Goal: Task Accomplishment & Management: Manage account settings

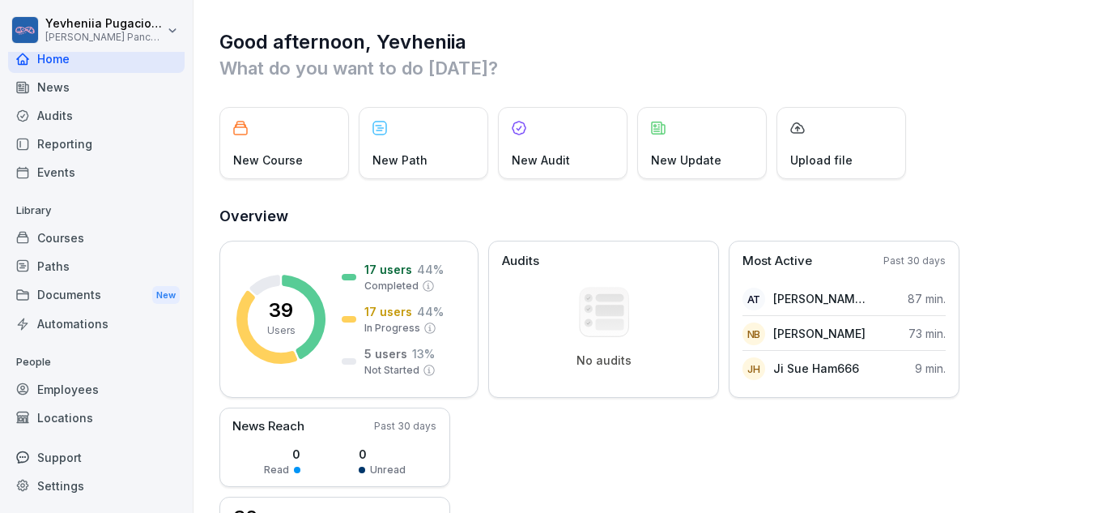
scroll to position [7, 0]
click at [74, 389] on div "Employees" at bounding box center [96, 389] width 177 height 28
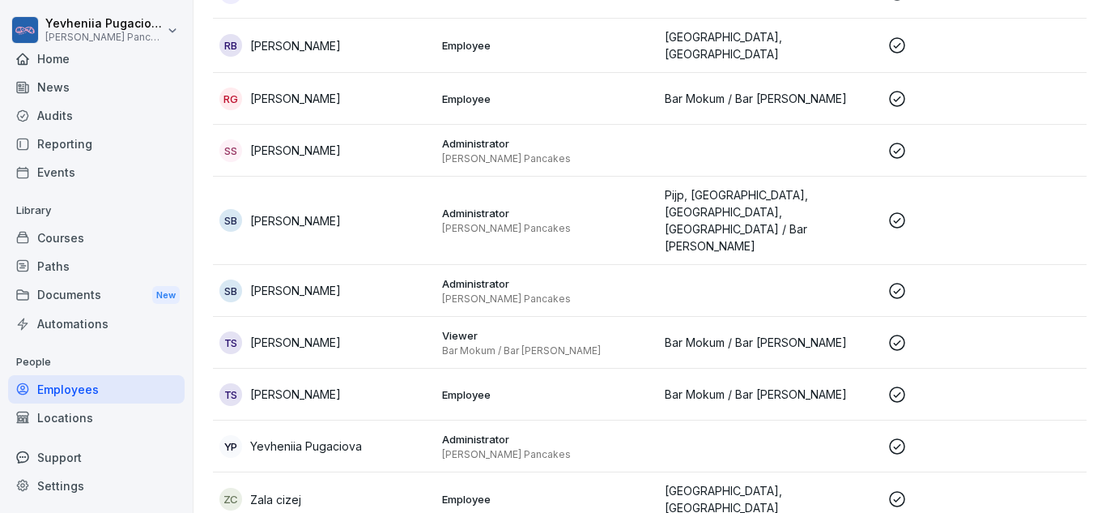
scroll to position [1765, 0]
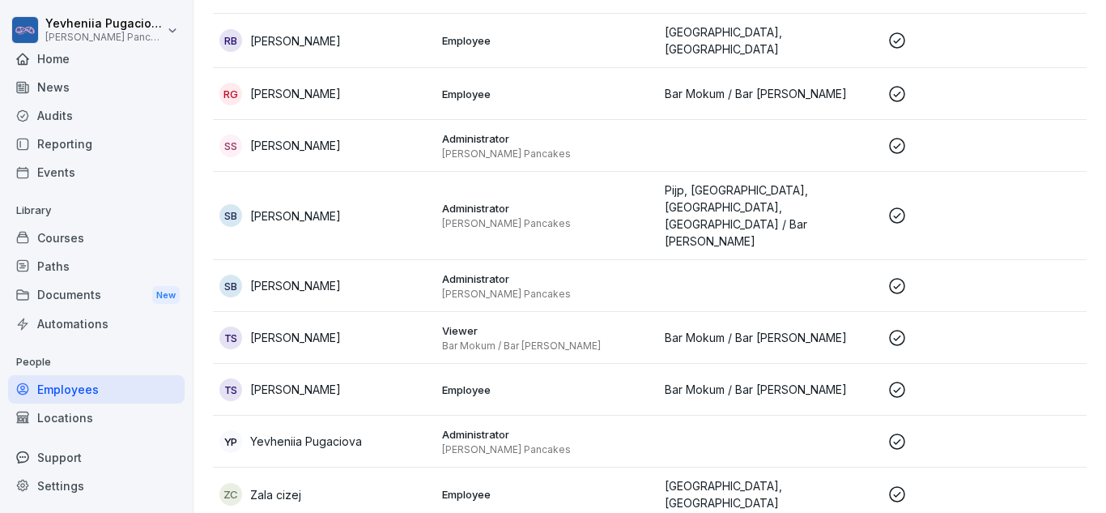
click at [304, 207] on p "[PERSON_NAME]" at bounding box center [295, 215] width 91 height 17
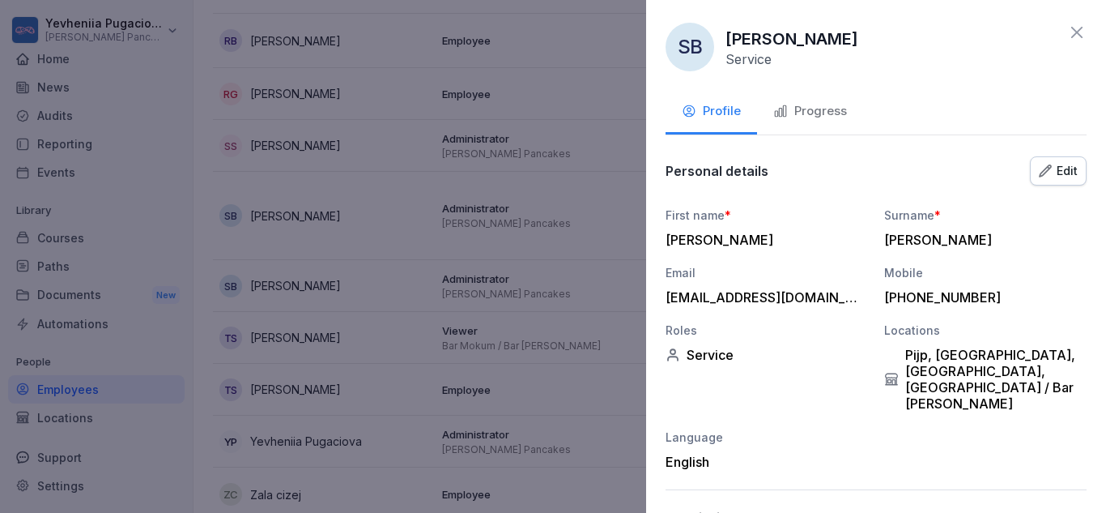
scroll to position [158, 0]
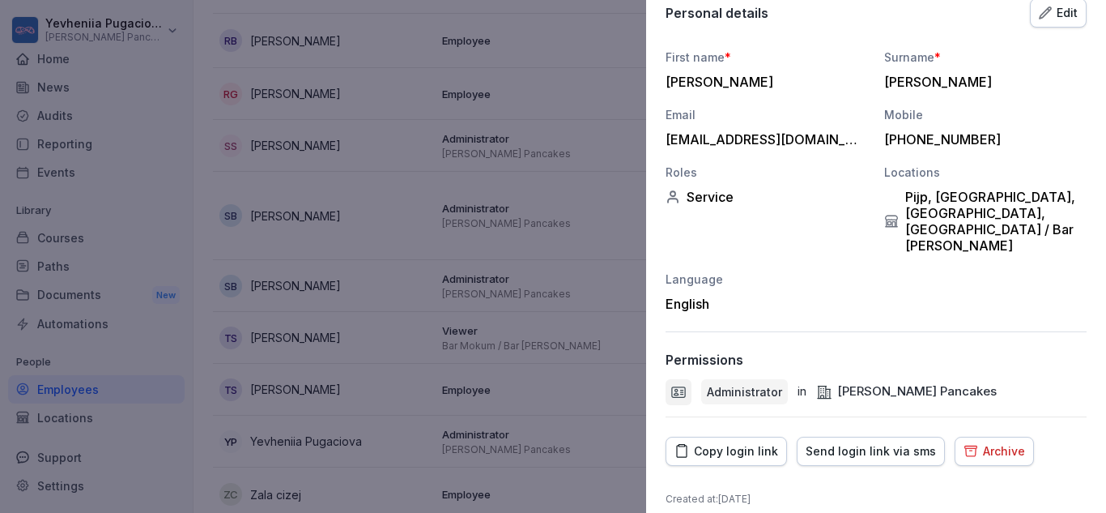
click at [987, 442] on div "Archive" at bounding box center [995, 451] width 62 height 18
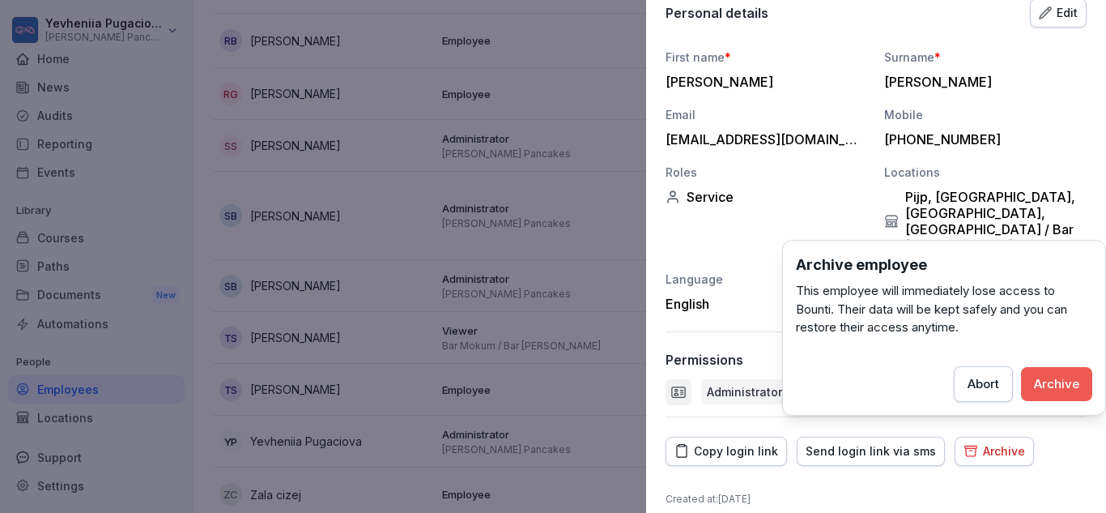
click at [1055, 389] on div "Archive" at bounding box center [1056, 384] width 45 height 18
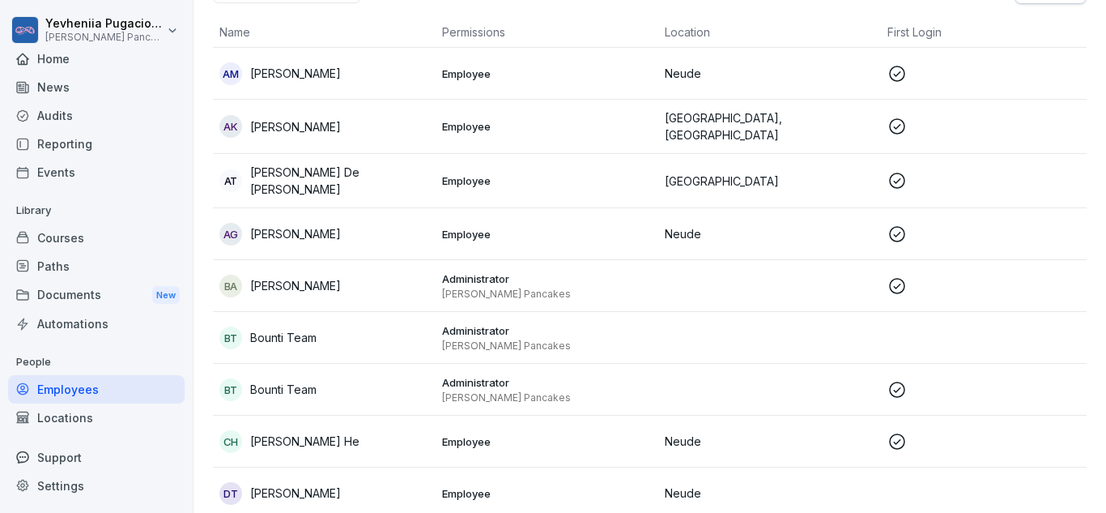
scroll to position [0, 0]
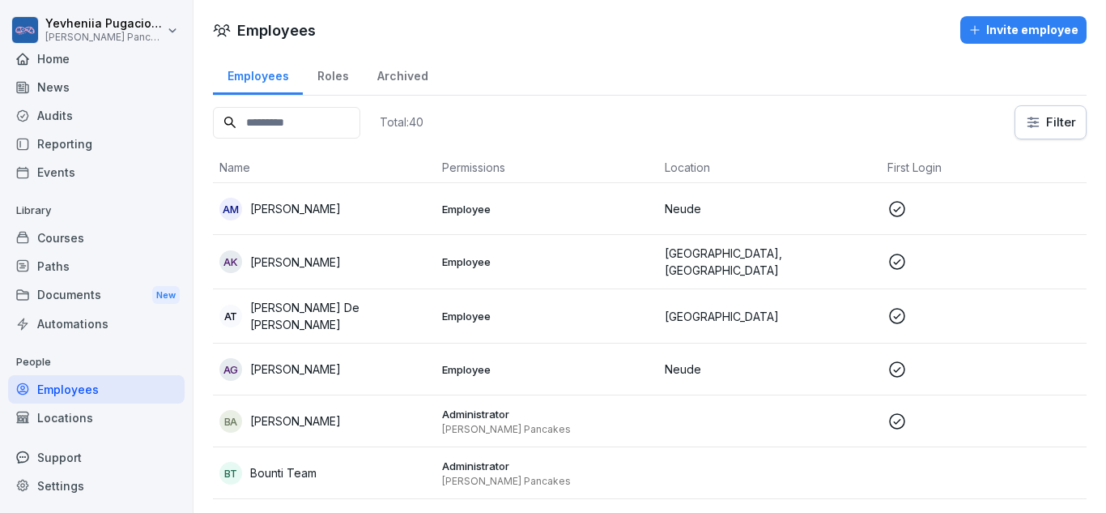
click at [1029, 17] on button "Invite employee" at bounding box center [1023, 30] width 126 height 28
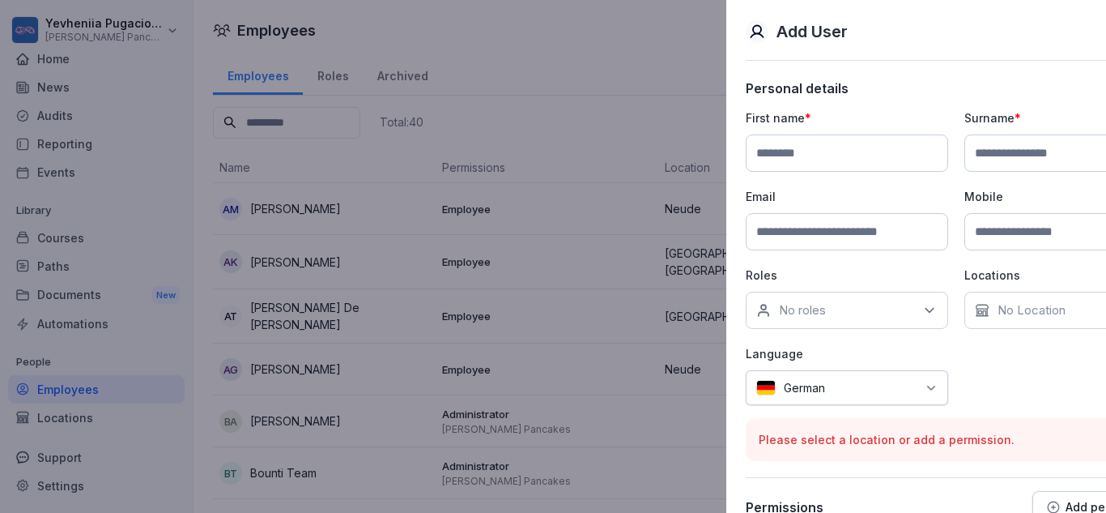
click at [529, 149] on div at bounding box center [553, 256] width 1106 height 513
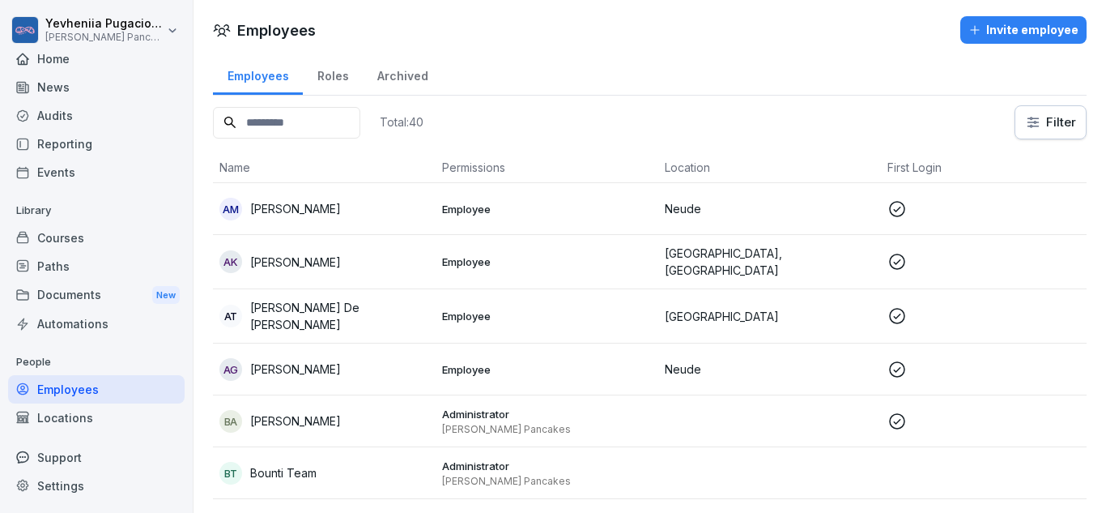
click at [347, 122] on input at bounding box center [286, 123] width 147 height 32
click at [389, 75] on div "Archived" at bounding box center [402, 73] width 79 height 41
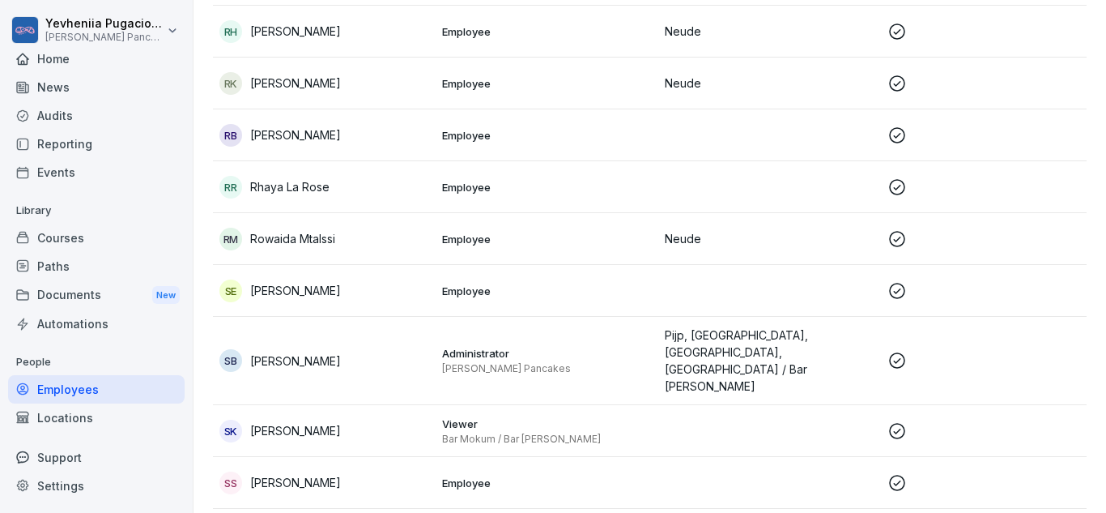
scroll to position [2583, 0]
click at [708, 326] on p "Pijp, [GEOGRAPHIC_DATA], [GEOGRAPHIC_DATA], [GEOGRAPHIC_DATA] / Bar [PERSON_NAM…" at bounding box center [770, 360] width 210 height 68
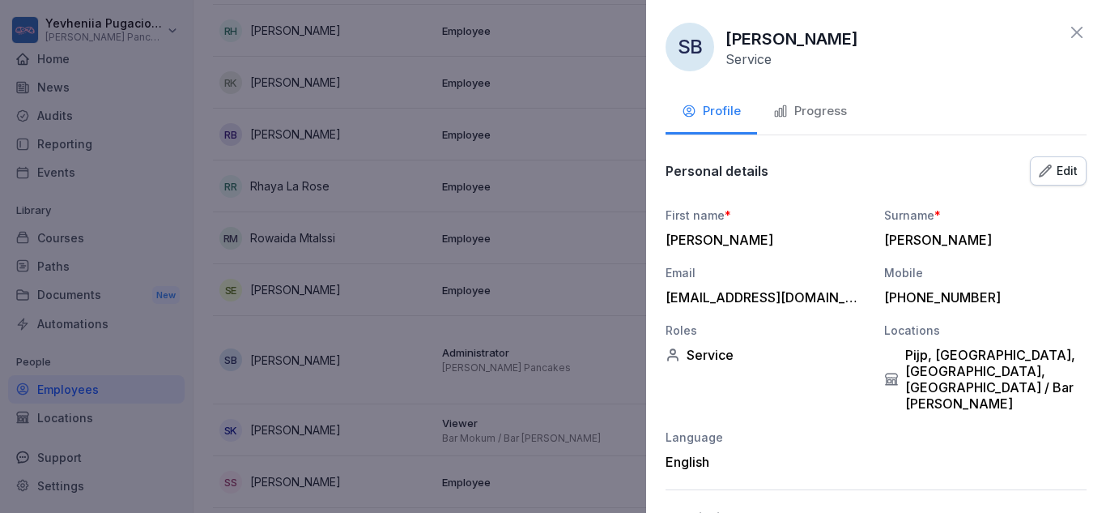
scroll to position [158, 0]
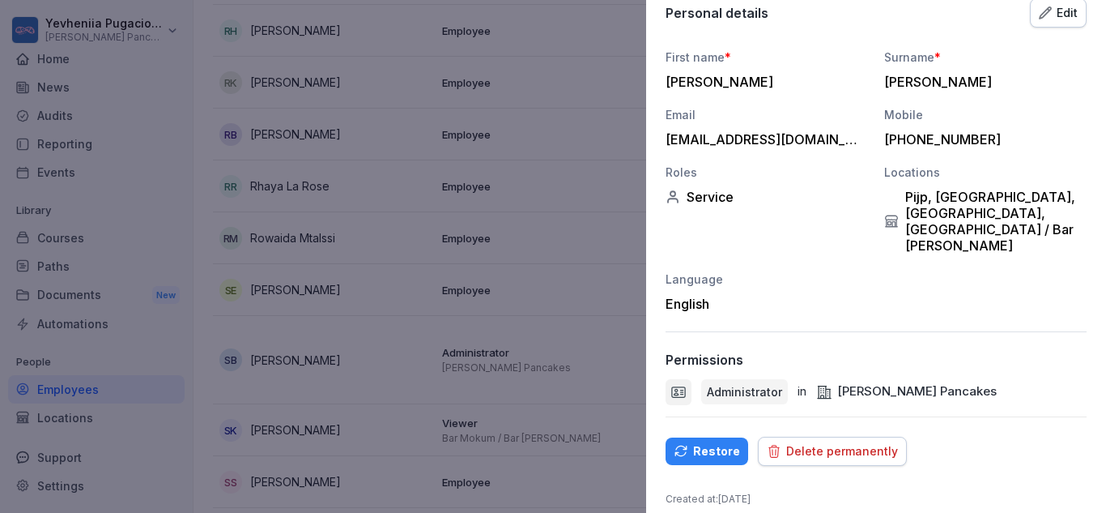
click at [725, 442] on div "Restore" at bounding box center [707, 451] width 66 height 18
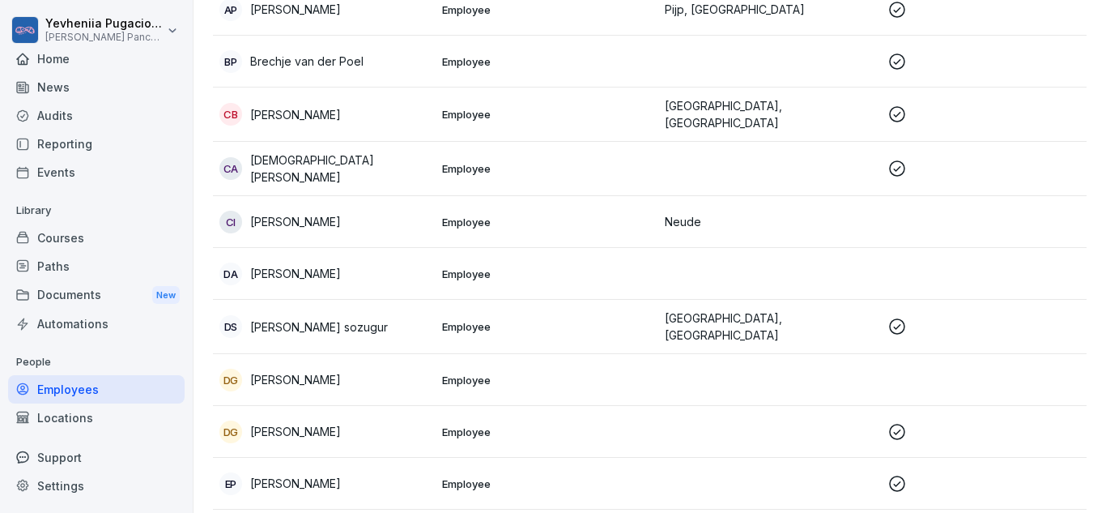
scroll to position [0, 0]
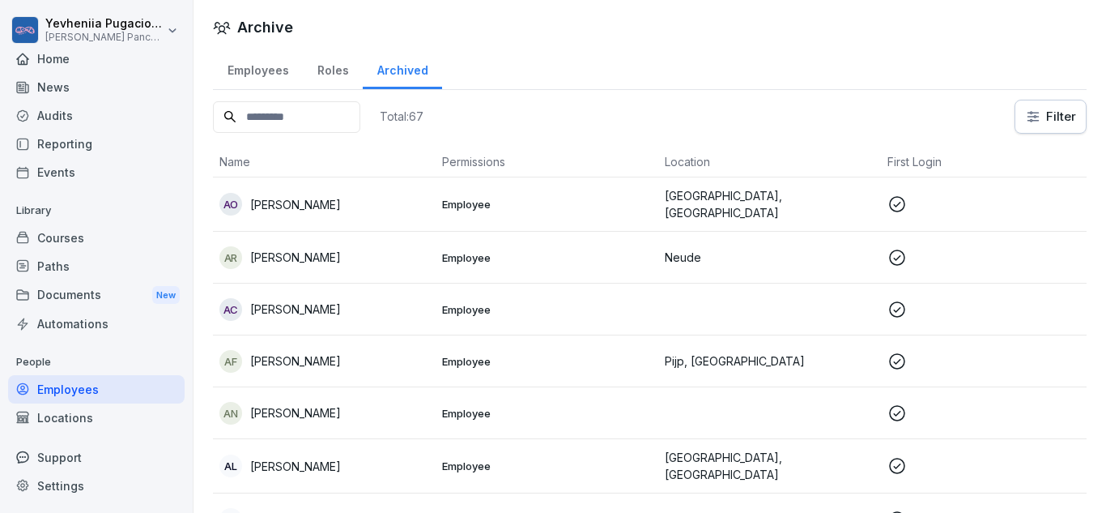
click at [258, 79] on div "Employees" at bounding box center [258, 68] width 90 height 41
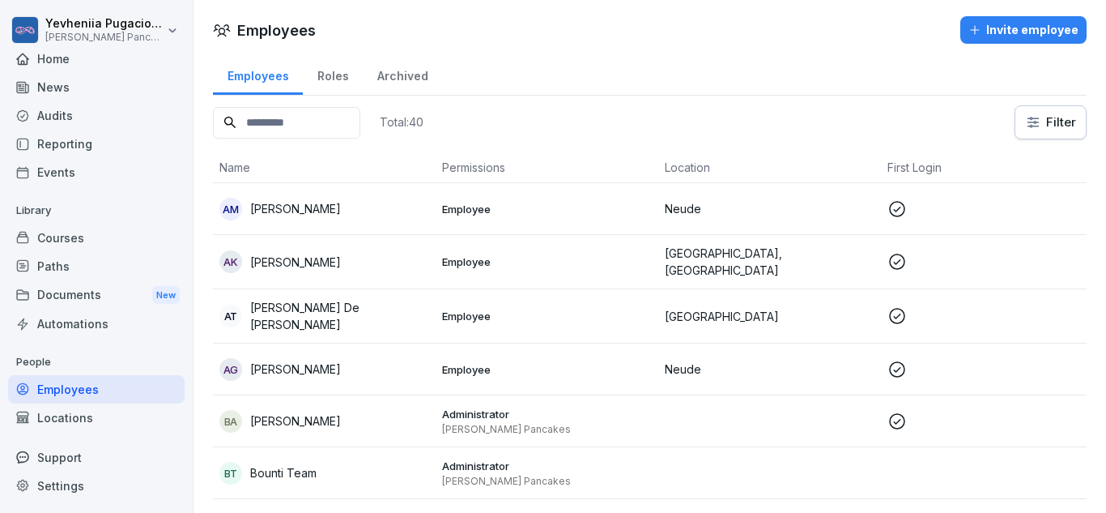
click at [334, 81] on div "Roles" at bounding box center [333, 73] width 60 height 41
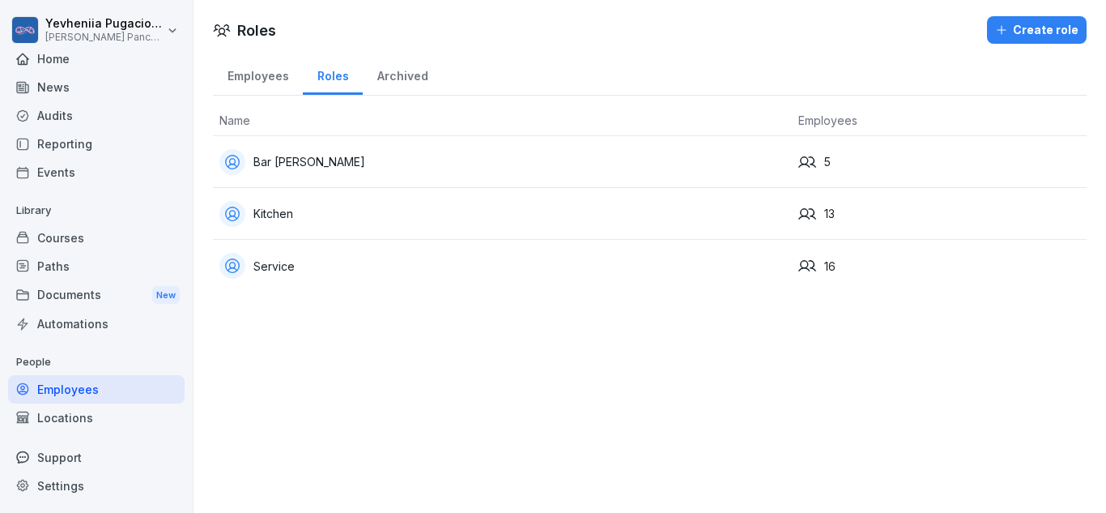
click at [266, 82] on div "Employees" at bounding box center [258, 73] width 90 height 41
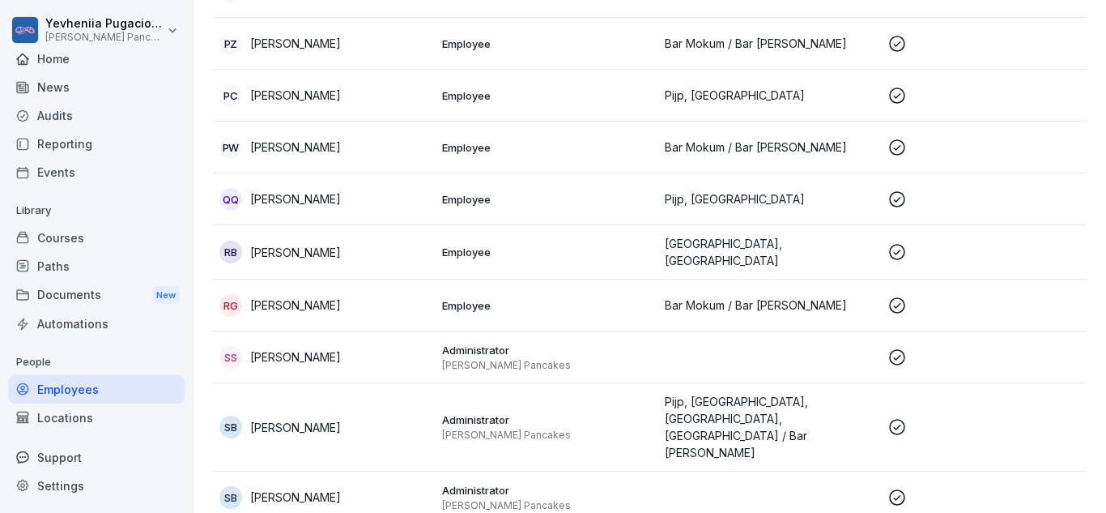
scroll to position [1555, 0]
click at [488, 411] on p "Administrator" at bounding box center [547, 418] width 210 height 15
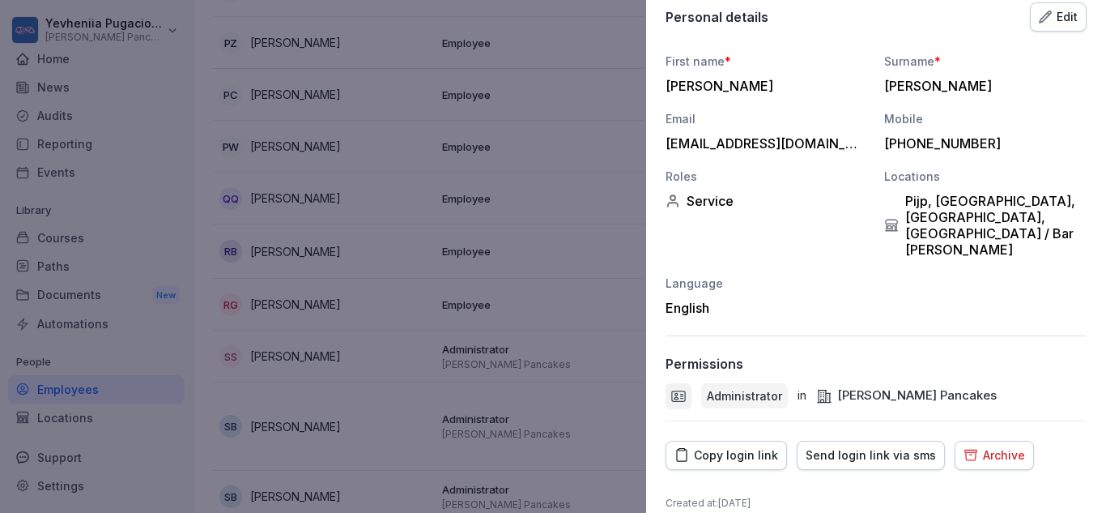
scroll to position [158, 0]
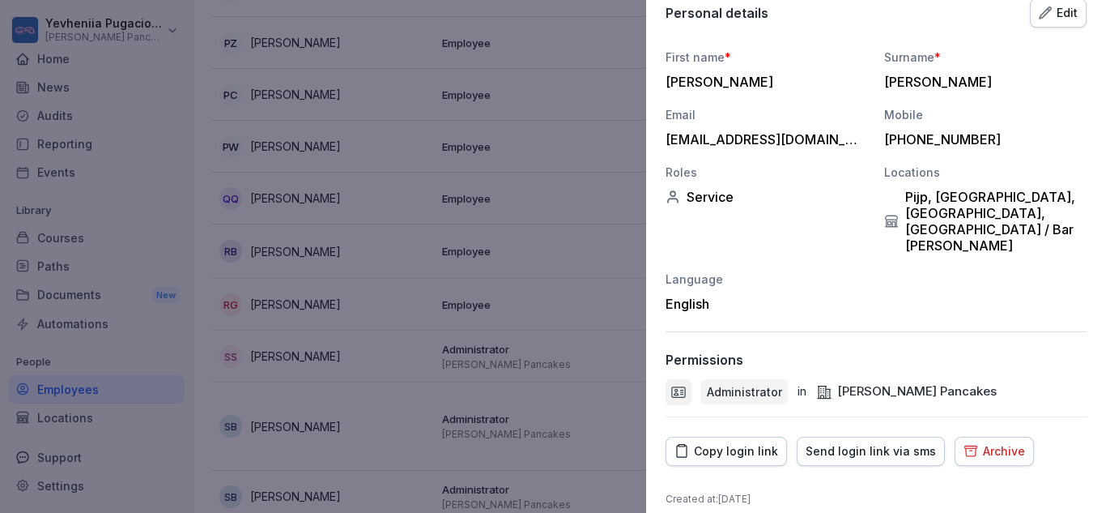
click at [878, 382] on div "[PERSON_NAME] Pancakes" at bounding box center [906, 391] width 181 height 19
click at [728, 351] on p "Permissions" at bounding box center [705, 359] width 78 height 16
click at [687, 379] on div at bounding box center [679, 392] width 26 height 26
click at [711, 383] on p "Administrator" at bounding box center [744, 391] width 75 height 17
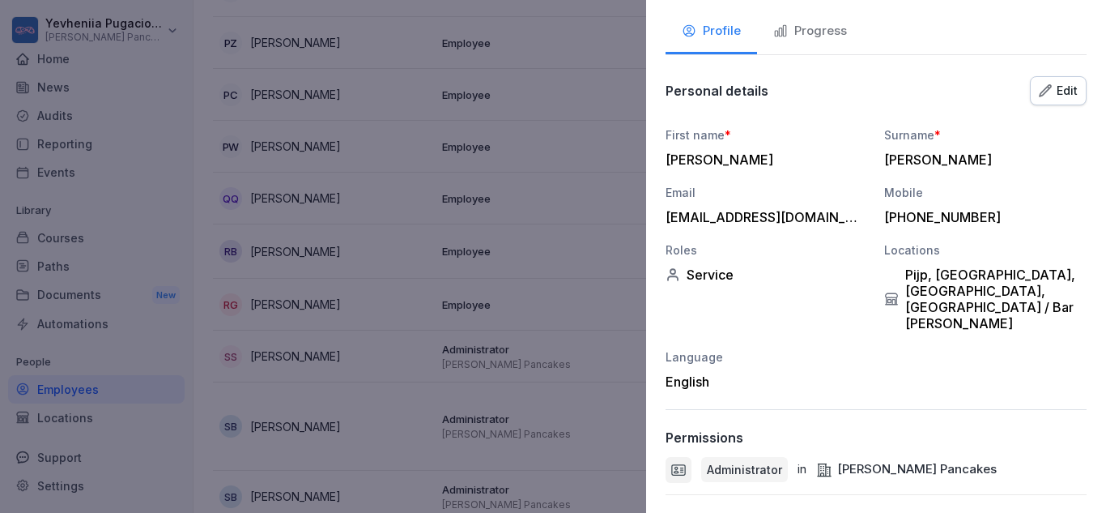
scroll to position [40, 0]
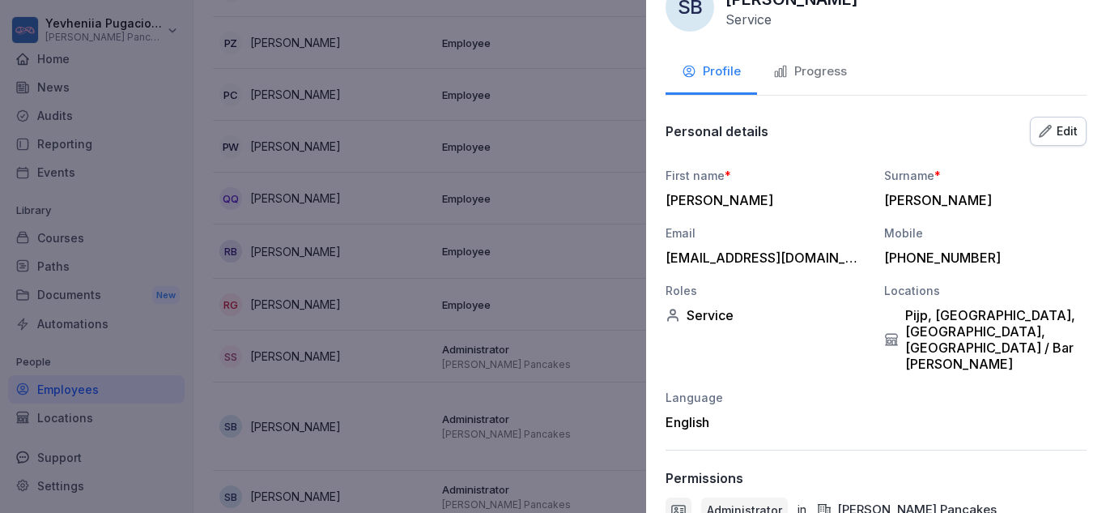
click at [1050, 125] on div "Edit" at bounding box center [1058, 131] width 39 height 18
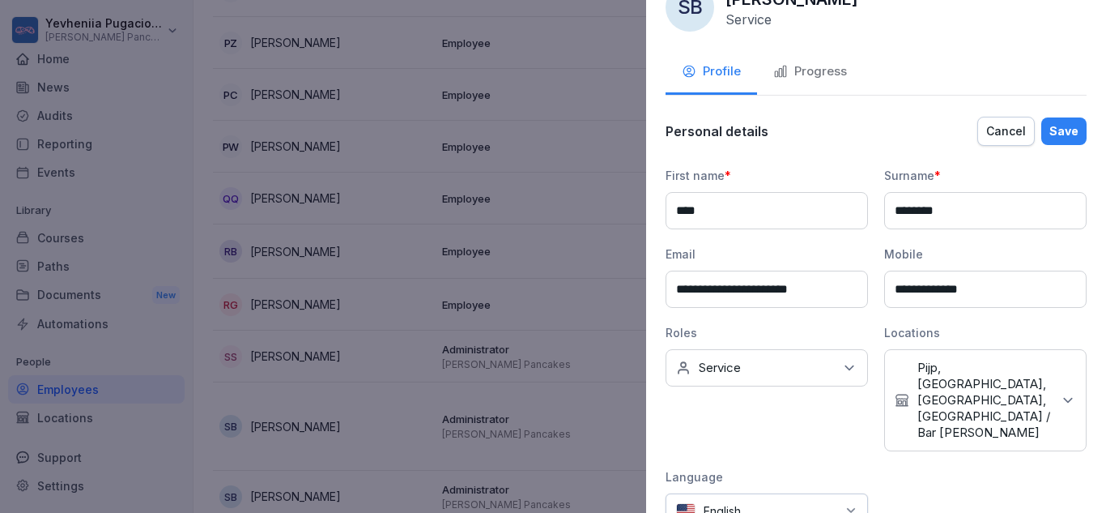
click at [792, 357] on div "No roles Service" at bounding box center [767, 367] width 202 height 37
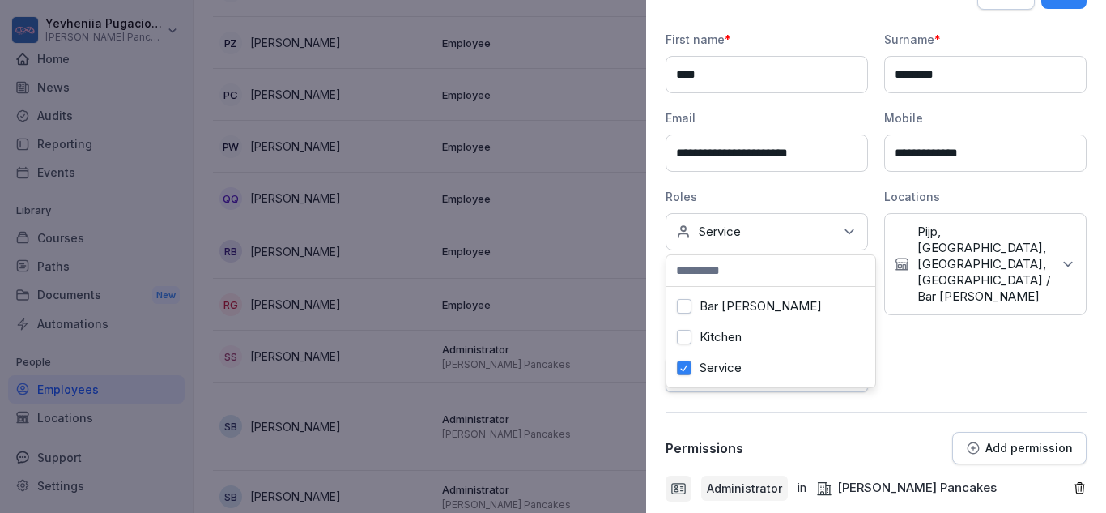
scroll to position [177, 0]
click at [991, 334] on div "**********" at bounding box center [876, 210] width 421 height 361
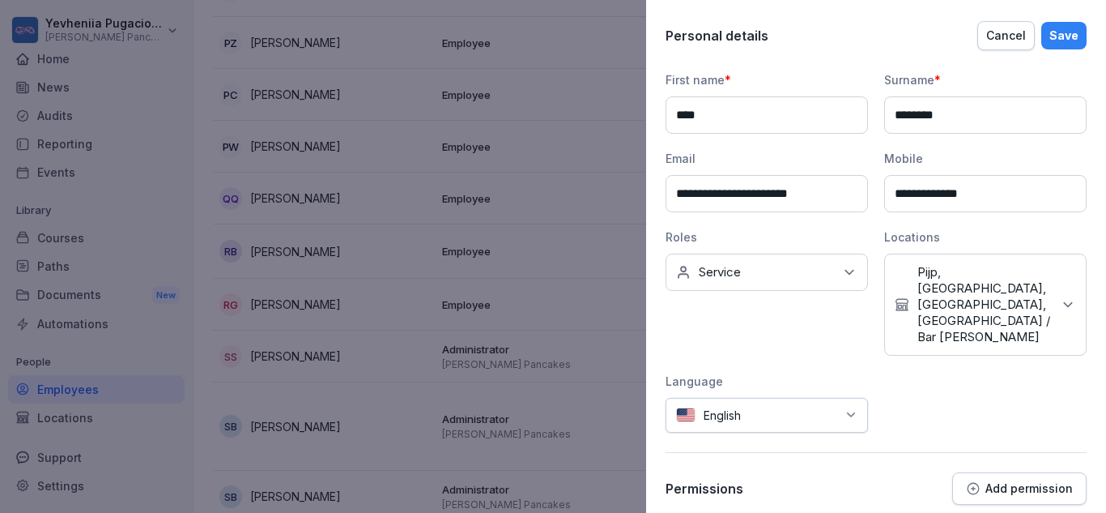
scroll to position [256, 0]
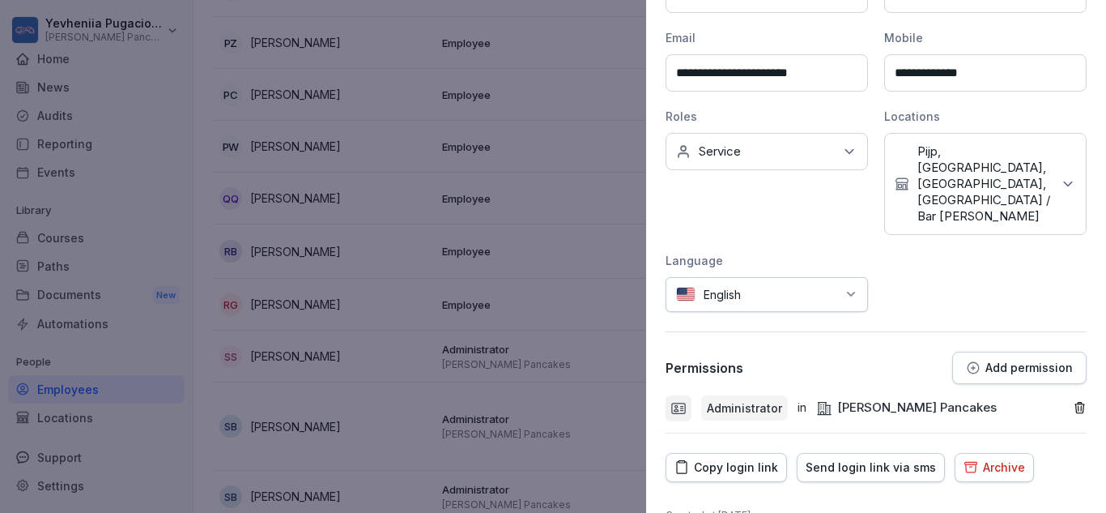
click at [754, 399] on p "Administrator" at bounding box center [744, 407] width 75 height 17
click at [853, 398] on div "[PERSON_NAME] Pancakes" at bounding box center [906, 407] width 181 height 19
click at [1016, 361] on p "Add permission" at bounding box center [1028, 367] width 87 height 13
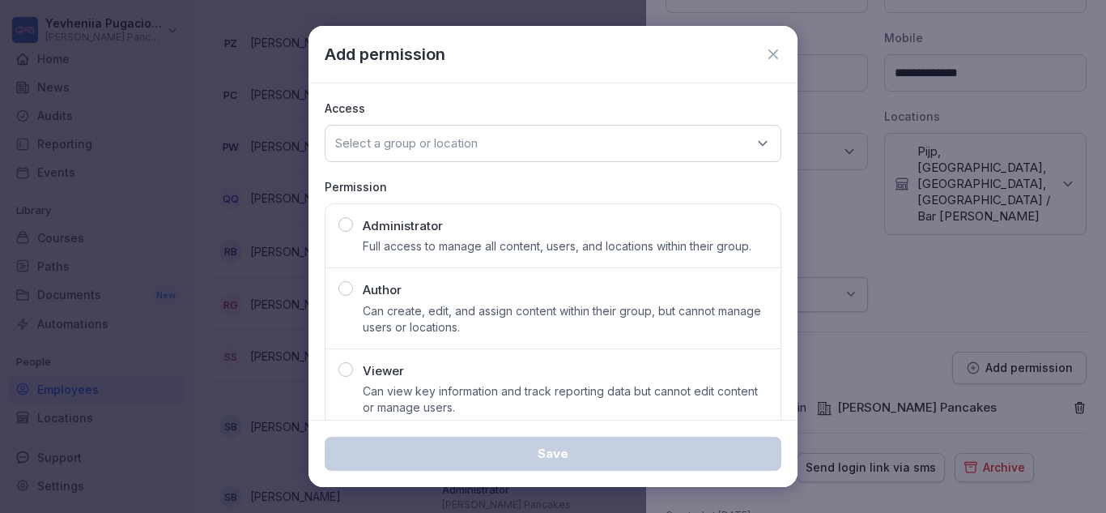
click at [347, 215] on button "Administrator Full access to manage all content, users, and locations within th…" at bounding box center [553, 235] width 457 height 65
click at [513, 155] on div "Select a group or location" at bounding box center [553, 143] width 457 height 37
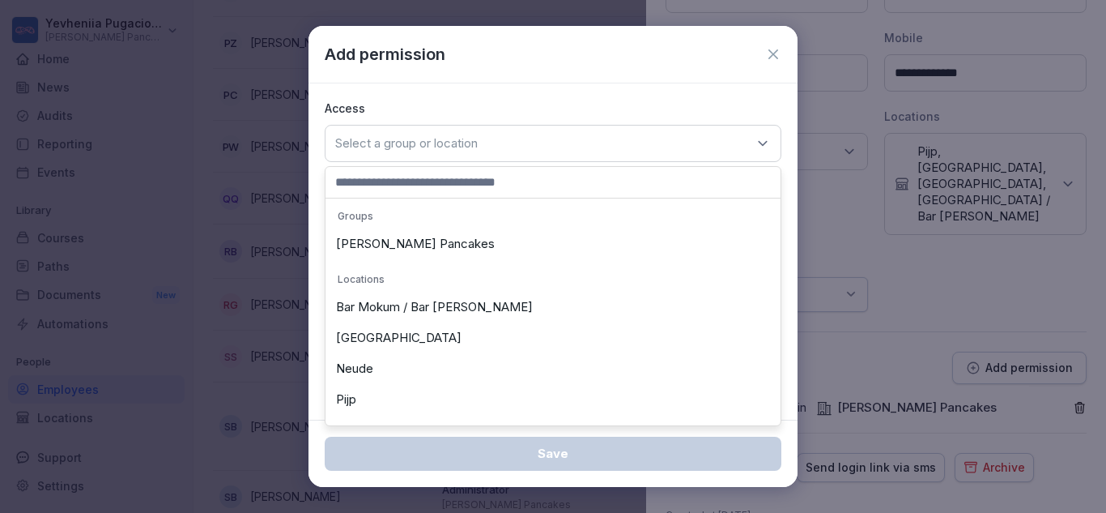
click at [381, 247] on div "[PERSON_NAME] Pancakes" at bounding box center [553, 243] width 447 height 31
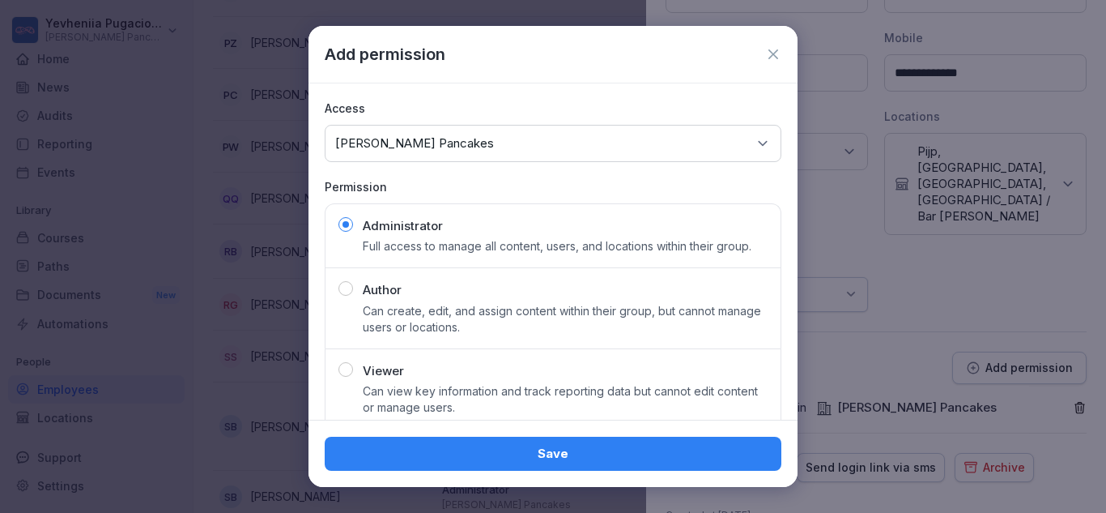
scroll to position [26, 0]
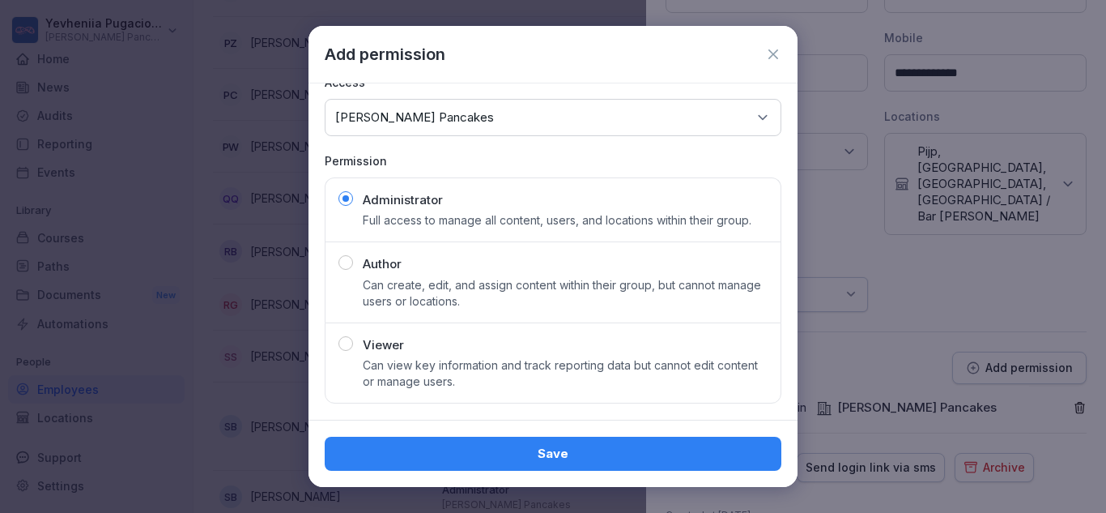
click at [555, 445] on div "Save" at bounding box center [553, 454] width 431 height 18
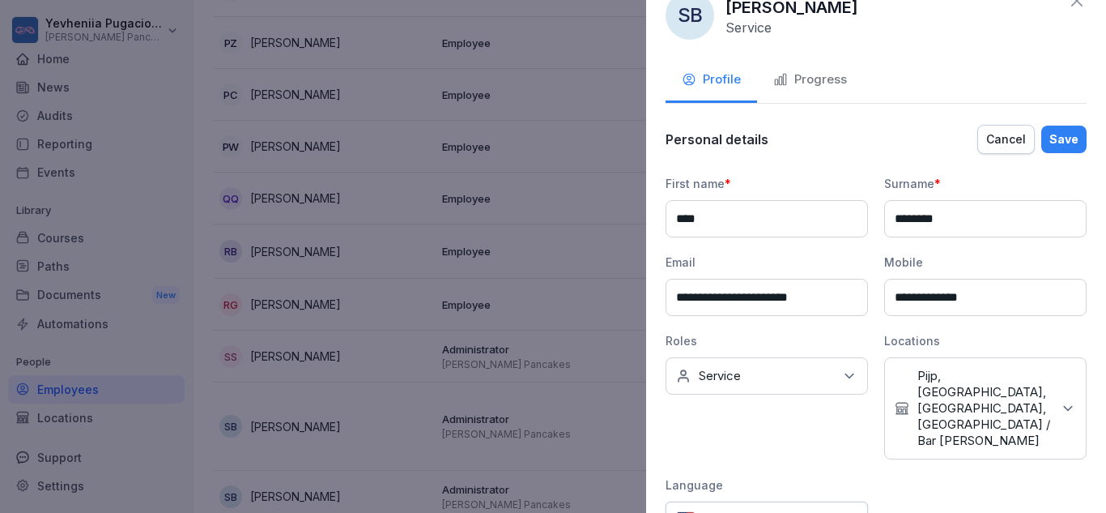
scroll to position [0, 0]
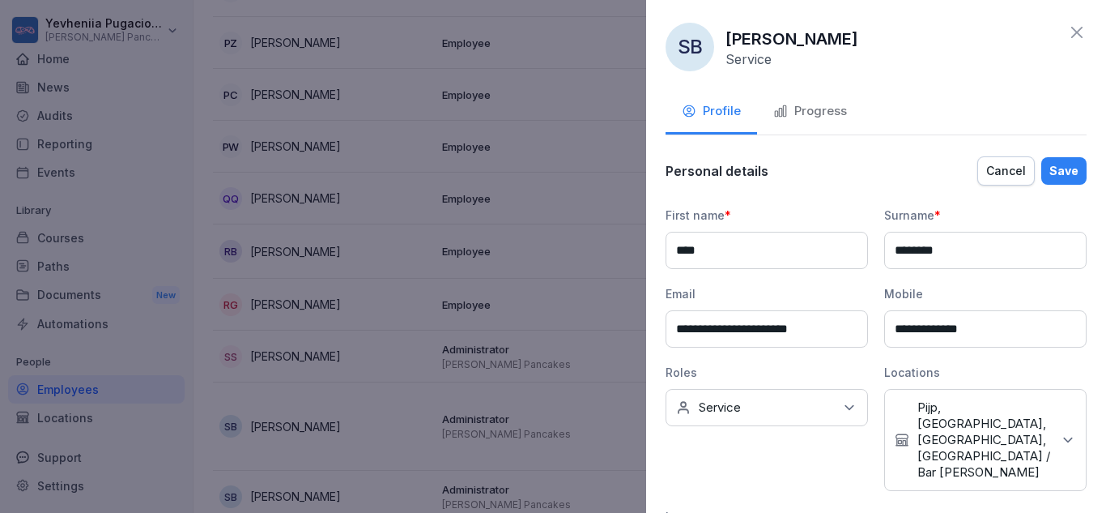
click at [1066, 168] on button "Save" at bounding box center [1063, 171] width 45 height 28
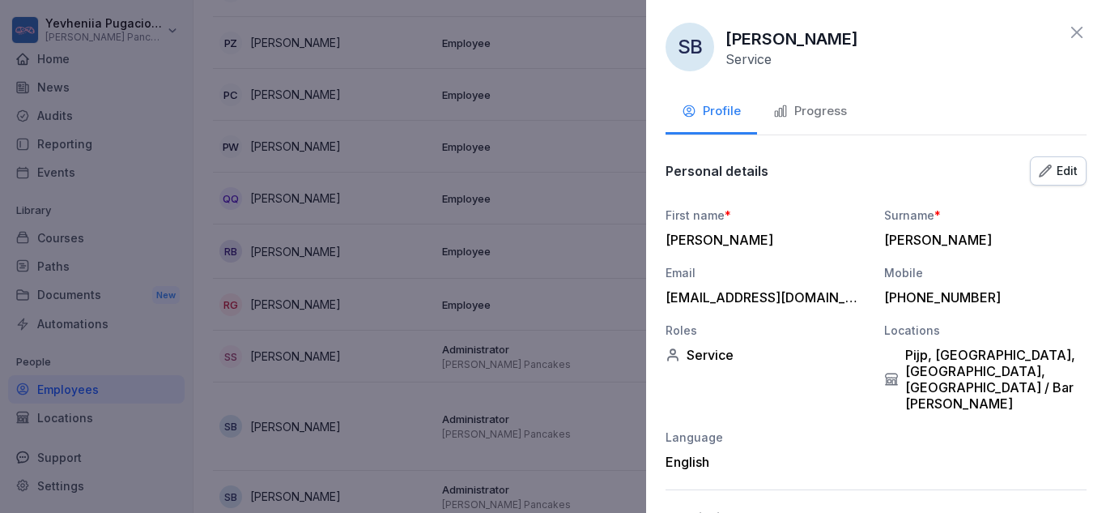
click at [1068, 33] on icon at bounding box center [1076, 32] width 19 height 19
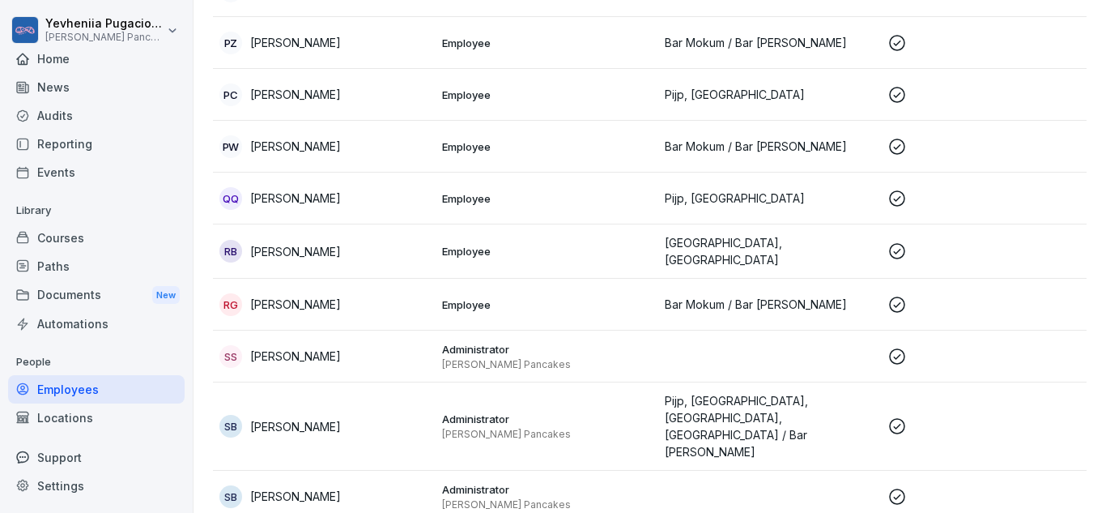
click at [308, 418] on p "[PERSON_NAME]" at bounding box center [295, 426] width 91 height 17
